Goal: Task Accomplishment & Management: Manage account settings

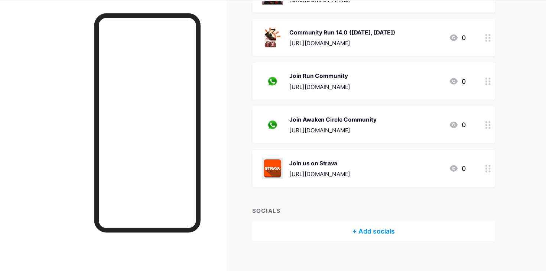
scroll to position [126, 0]
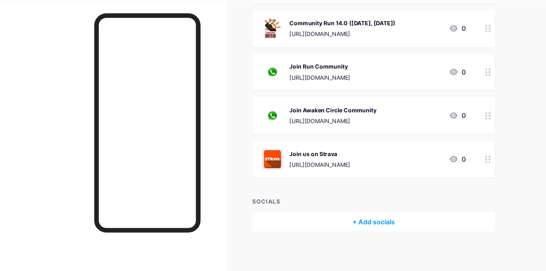
click at [329, 224] on div "+ Add socials" at bounding box center [343, 226] width 223 height 18
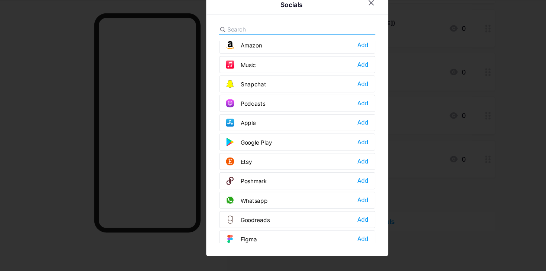
scroll to position [502, 0]
click at [334, 207] on div "Add" at bounding box center [333, 206] width 10 height 7
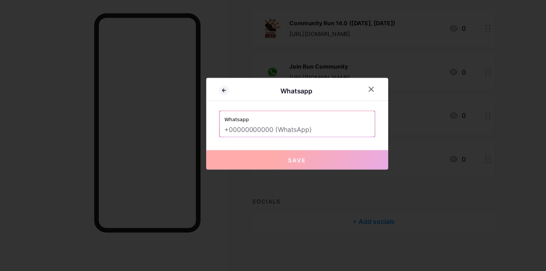
click at [238, 141] on input "text" at bounding box center [273, 141] width 134 height 13
type input "="
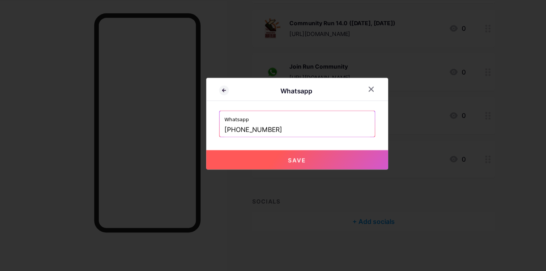
click at [249, 168] on button "Save" at bounding box center [272, 169] width 167 height 18
type input "[URL][DOMAIN_NAME][PHONE_NUMBER]"
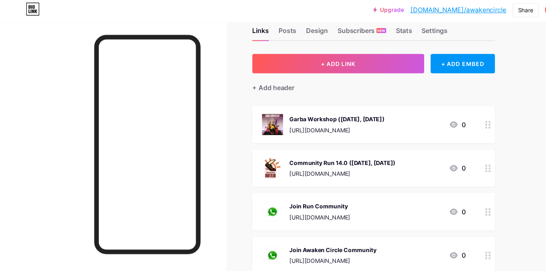
scroll to position [0, 0]
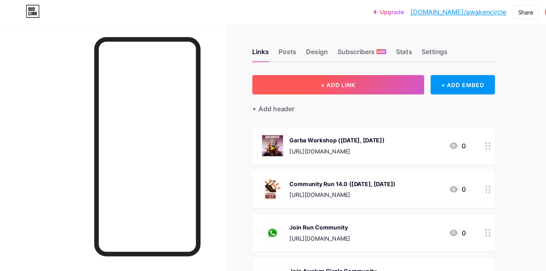
click at [305, 82] on button "+ ADD LINK" at bounding box center [311, 78] width 158 height 18
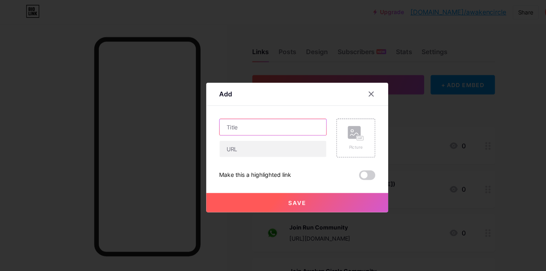
click at [216, 118] on input "text" at bounding box center [251, 116] width 98 height 15
click at [329, 128] on rect at bounding box center [331, 127] width 6 height 4
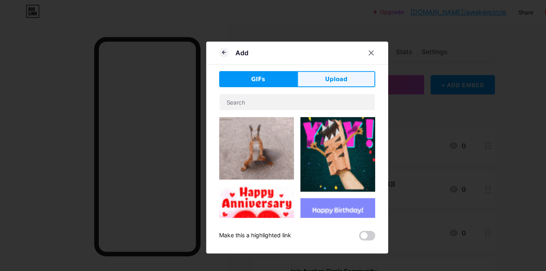
click at [302, 71] on span "Upload" at bounding box center [308, 73] width 20 height 8
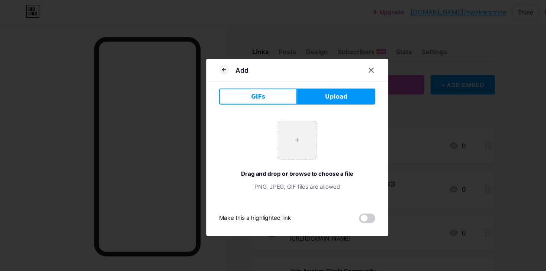
click at [270, 132] on input "file" at bounding box center [272, 128] width 35 height 35
type input "C:\fakepath\13-8 AC Ganesh creative.jpeg"
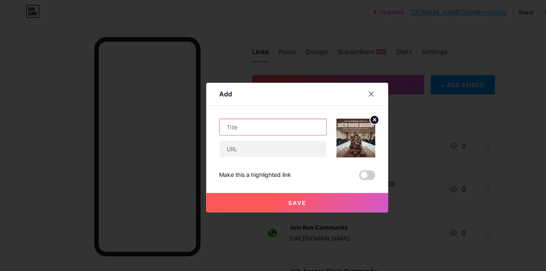
click at [248, 114] on input "text" at bounding box center [251, 116] width 98 height 15
type input "Ganesh Making Workshop"
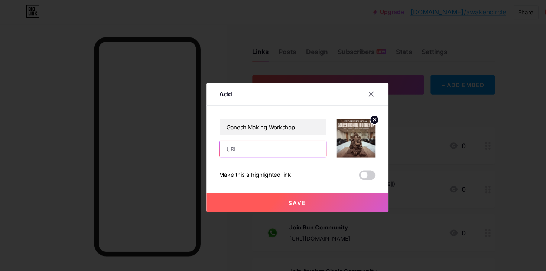
click at [245, 137] on input "text" at bounding box center [251, 137] width 98 height 15
click at [227, 138] on input "text" at bounding box center [251, 137] width 98 height 15
paste input "[URL][DOMAIN_NAME]"
type input "[URL][DOMAIN_NAME]"
click at [285, 185] on button "Save" at bounding box center [272, 186] width 167 height 18
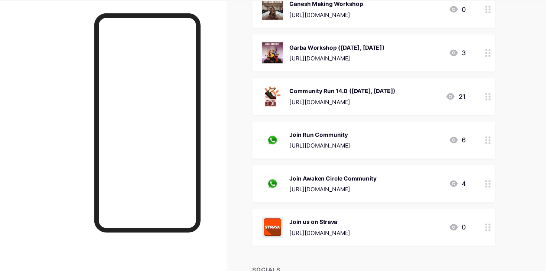
scroll to position [189, 0]
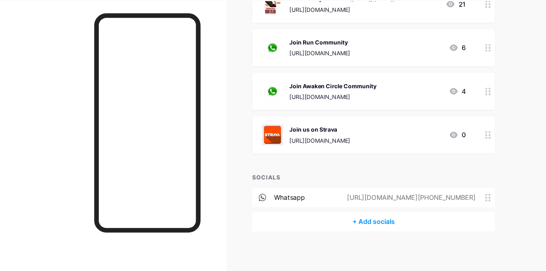
click at [337, 225] on div "+ Add socials" at bounding box center [343, 226] width 223 height 18
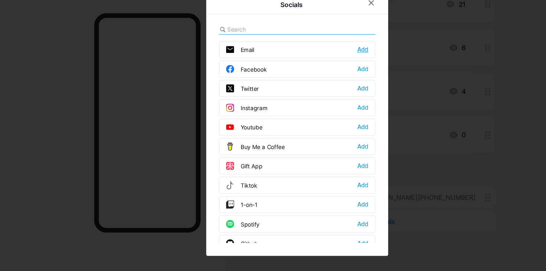
click at [334, 68] on div "Add" at bounding box center [333, 67] width 10 height 7
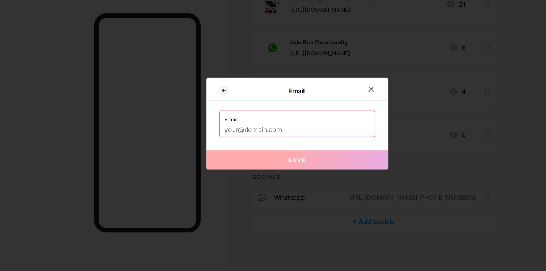
click at [210, 143] on input "text" at bounding box center [273, 141] width 134 height 13
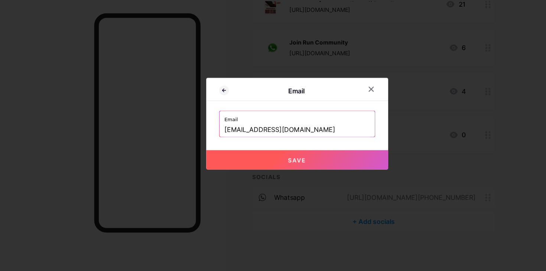
click at [219, 164] on button "Save" at bounding box center [272, 169] width 167 height 18
type input "mailto:[EMAIL_ADDRESS][DOMAIN_NAME]"
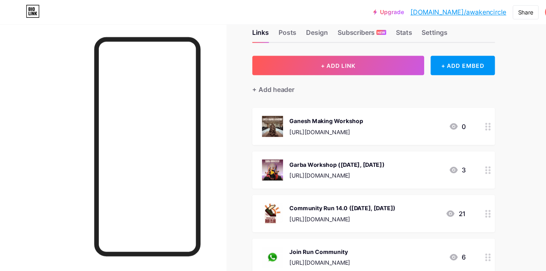
scroll to position [0, 0]
